Goal: Download file/media: Download file/media

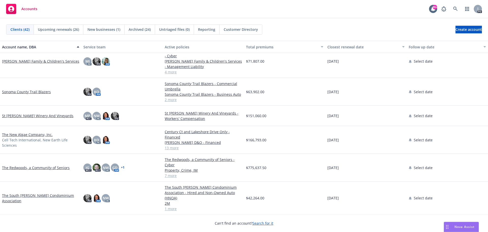
scroll to position [611, 0]
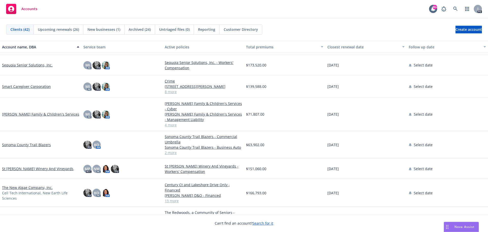
click at [19, 86] on link "Smart Caregiver Corporation" at bounding box center [26, 86] width 49 height 5
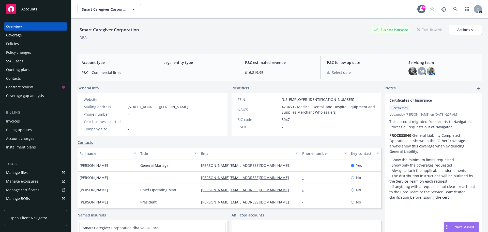
click at [17, 44] on div "Policies" at bounding box center [12, 44] width 13 height 8
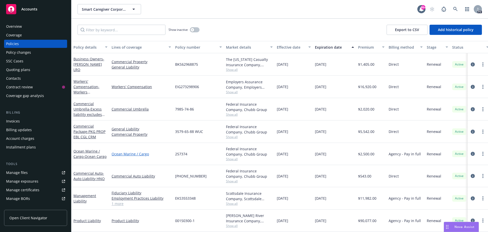
click at [128, 154] on link "Ocean Marine / Cargo" at bounding box center [142, 153] width 60 height 5
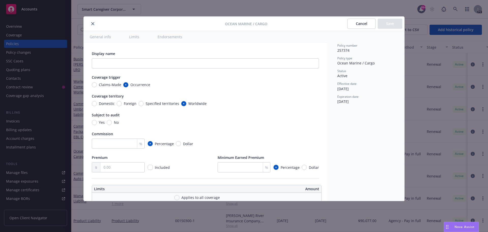
type textarea "x"
click at [92, 24] on icon "close" at bounding box center [92, 23] width 3 height 3
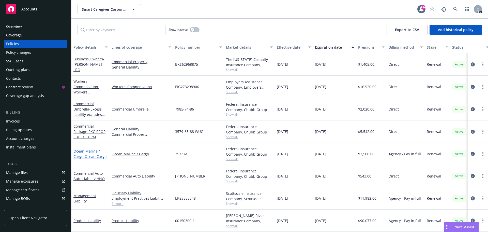
click at [87, 152] on link "Ocean Marine / Cargo - Ocean Cargo" at bounding box center [90, 154] width 33 height 10
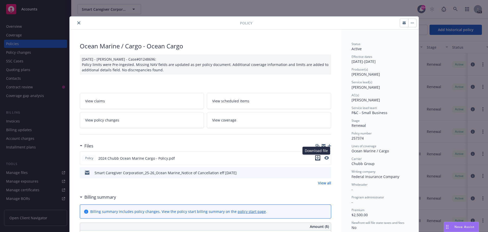
click at [316, 158] on icon "download file" at bounding box center [318, 158] width 4 height 4
